Goal: Information Seeking & Learning: Learn about a topic

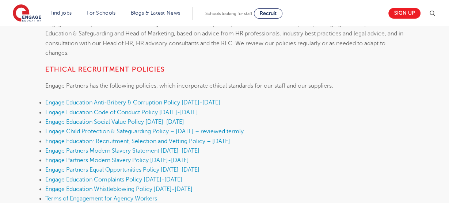
click at [260, 160] on li "Engage Partners Modern Slavery Policy [DATE]-[DATE]" at bounding box center [224, 160] width 358 height 9
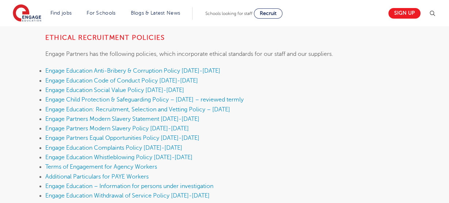
scroll to position [207, 0]
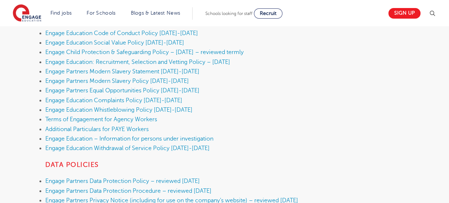
scroll to position [251, 0]
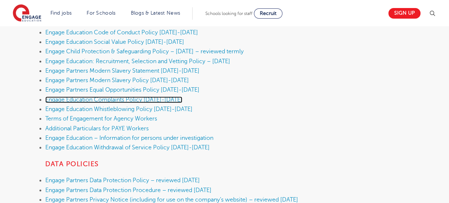
click at [125, 98] on link "Engage Education Complaints Policy 2025-2026" at bounding box center [113, 99] width 137 height 7
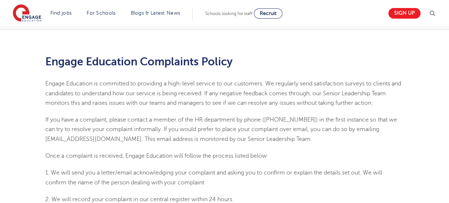
scroll to position [129, 0]
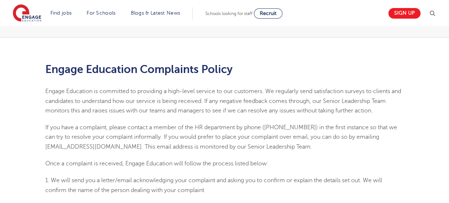
click at [174, 96] on p "Engage Education is committed to providing a high-level service to our customer…" at bounding box center [224, 101] width 358 height 29
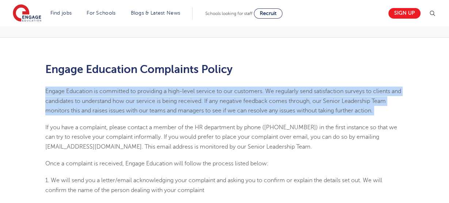
click at [174, 96] on p "Engage Education is committed to providing a high-level service to our customer…" at bounding box center [224, 101] width 358 height 29
copy p "Engage Education is committed to providing a high-level service to our customer…"
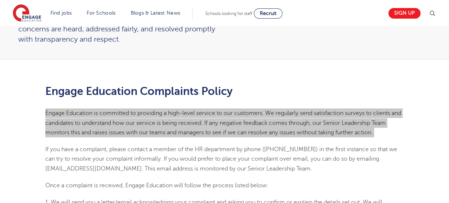
scroll to position [106, 0]
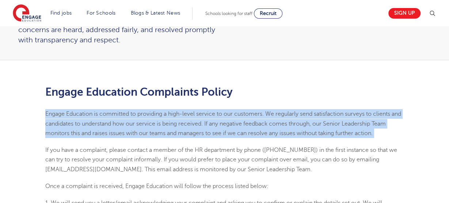
copy p "Engage Education is committed to providing a high-level service to our customer…"
